Goal: Task Accomplishment & Management: Manage account settings

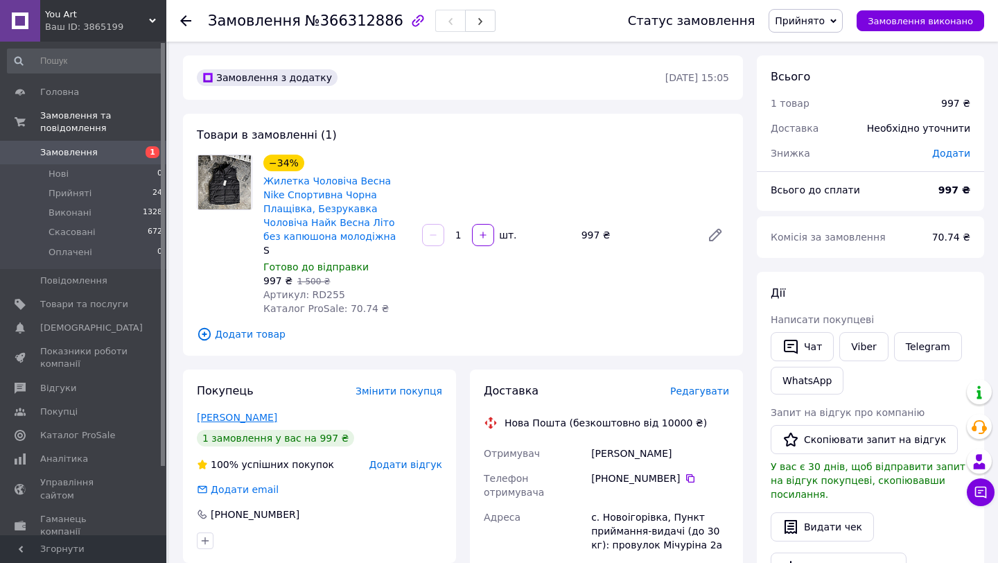
click at [260, 416] on link "[PERSON_NAME]" at bounding box center [237, 417] width 80 height 11
click at [974, 495] on icon at bounding box center [981, 492] width 14 height 14
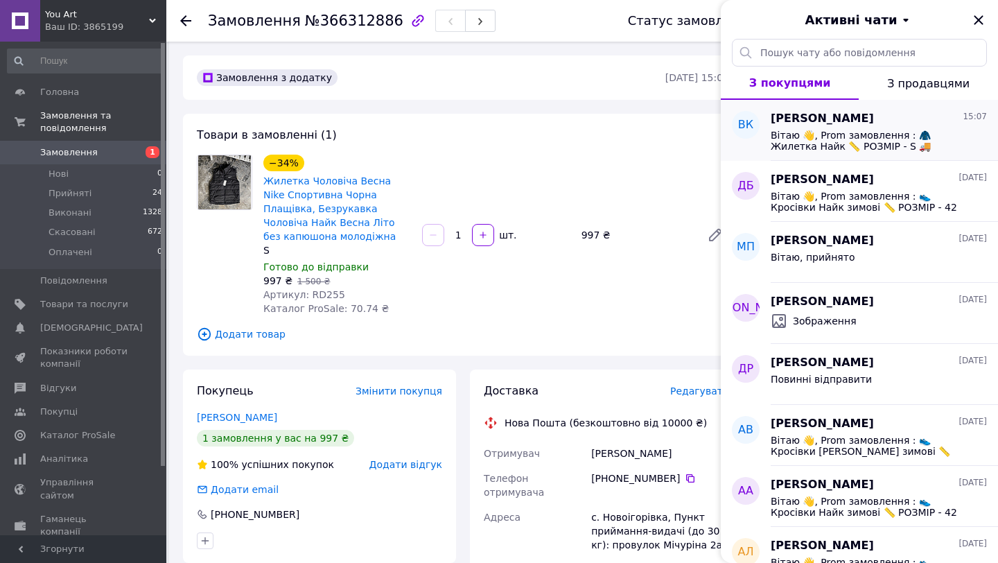
click at [916, 125] on div "[PERSON_NAME] 15:07" at bounding box center [879, 119] width 216 height 16
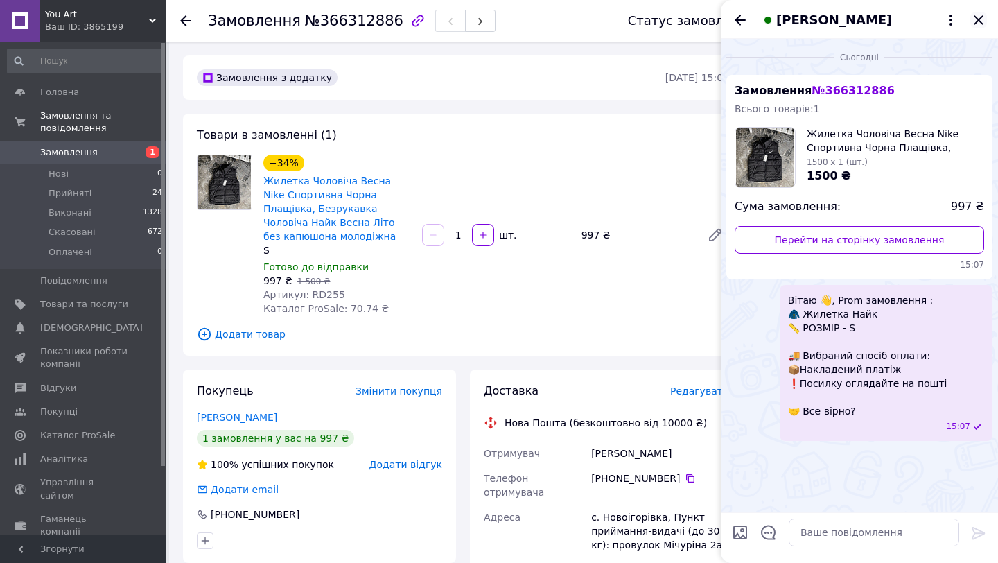
click at [980, 15] on icon "Закрити" at bounding box center [978, 20] width 17 height 17
